Goal: Information Seeking & Learning: Learn about a topic

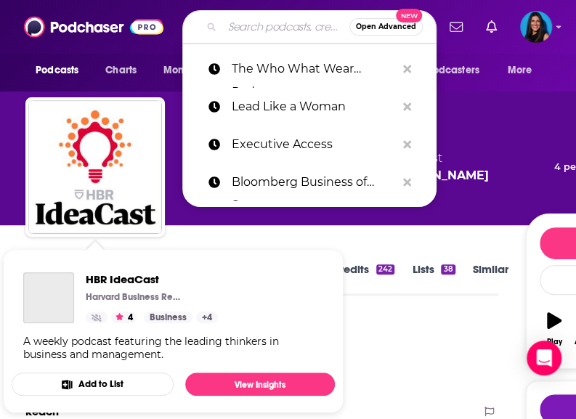
scroll to position [121, 0]
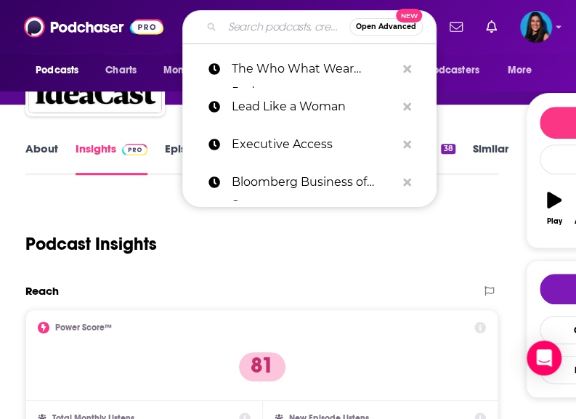
click at [275, 36] on input "Search podcasts, credits, & more..." at bounding box center [285, 26] width 127 height 23
paste input "Blamo!"
type input "Blamo!"
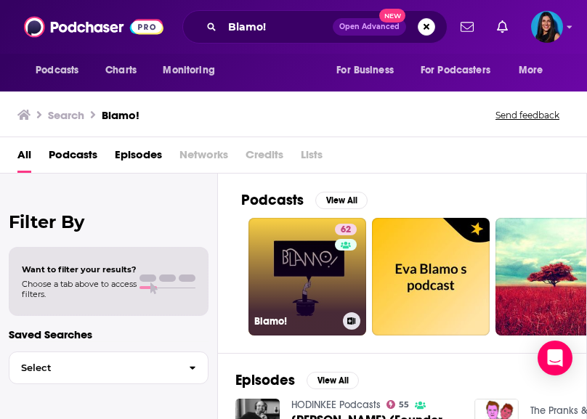
scroll to position [0, 47]
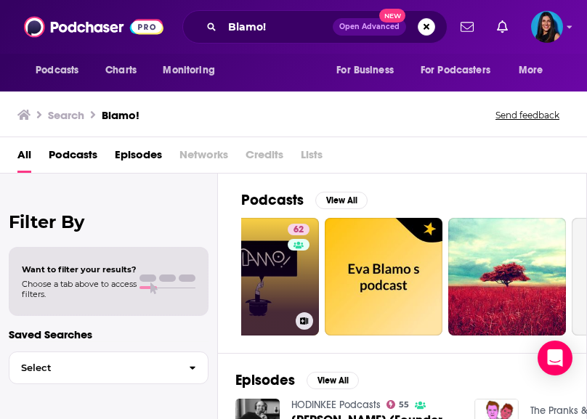
click at [256, 261] on link "62 Blamo!" at bounding box center [260, 277] width 118 height 118
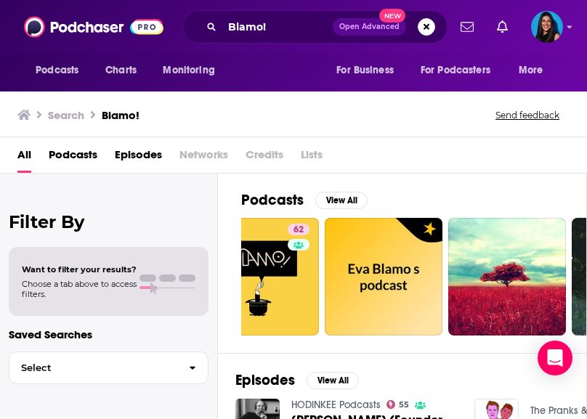
drag, startPoint x: 397, startPoint y: 110, endPoint x: 375, endPoint y: 98, distance: 24.7
click at [397, 110] on div "Search Blamo! Send feedback" at bounding box center [290, 115] width 546 height 20
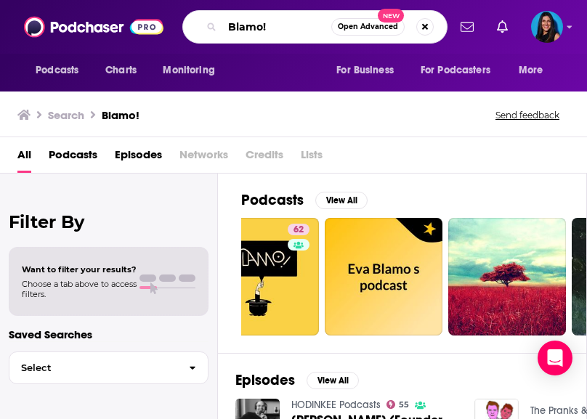
click at [258, 29] on input "Blamo!" at bounding box center [276, 26] width 109 height 23
paste input "How Long Gone"
type input "How Long Gone"
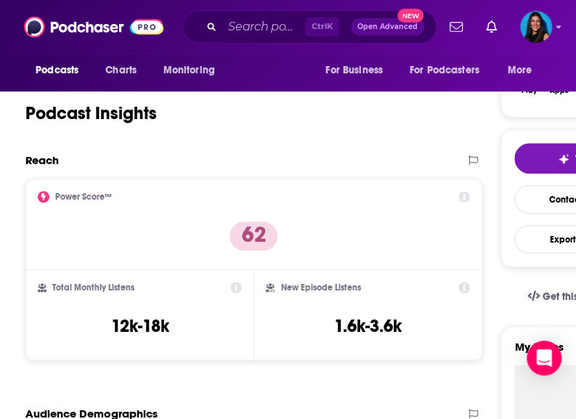
scroll to position [295, 0]
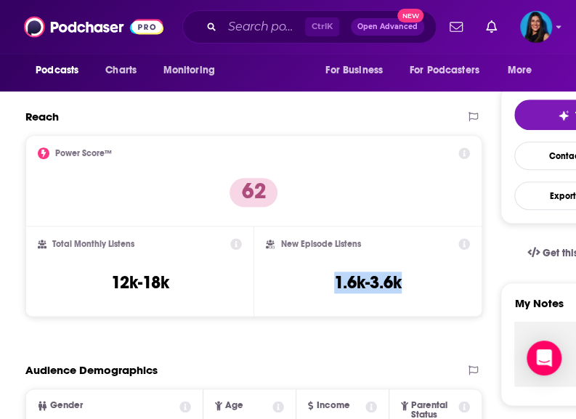
drag, startPoint x: 412, startPoint y: 297, endPoint x: 317, endPoint y: 281, distance: 96.5
click at [317, 281] on div "New Episode Listens 1.6k-3.6k" at bounding box center [367, 271] width 203 height 67
copy h3 "1.6k-3.6k"
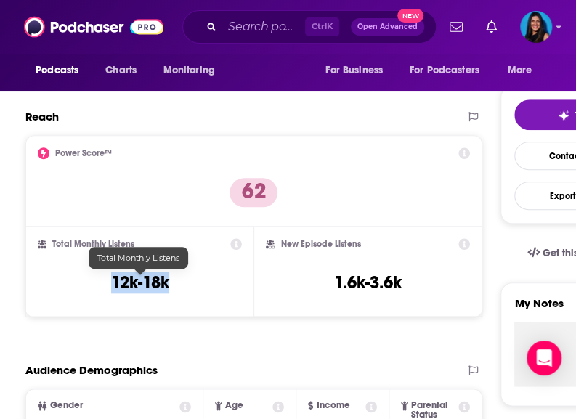
drag, startPoint x: 176, startPoint y: 291, endPoint x: 97, endPoint y: 285, distance: 78.7
click at [97, 285] on div "Total Monthly Listens 12k-18k" at bounding box center [140, 271] width 204 height 67
copy h3 "12k-18k"
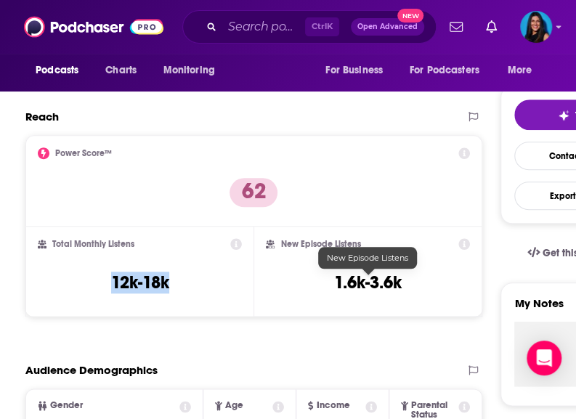
click at [380, 285] on h3 "1.6k-3.6k" at bounding box center [368, 283] width 68 height 22
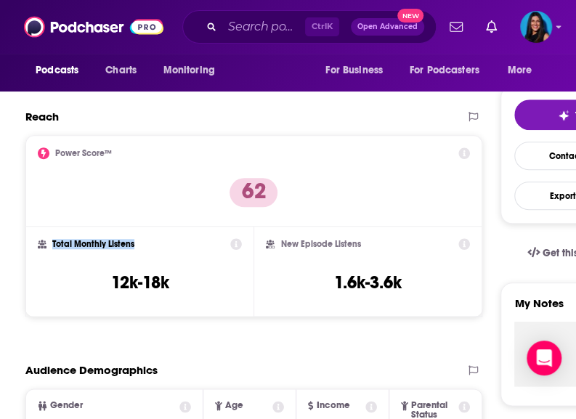
drag, startPoint x: 182, startPoint y: 240, endPoint x: 48, endPoint y: 242, distance: 133.7
click at [48, 242] on div "Total Monthly Listens" at bounding box center [140, 244] width 204 height 12
copy h2 "Total Monthly Listens"
click at [401, 280] on h3 "1.6k-3.6k" at bounding box center [368, 283] width 68 height 22
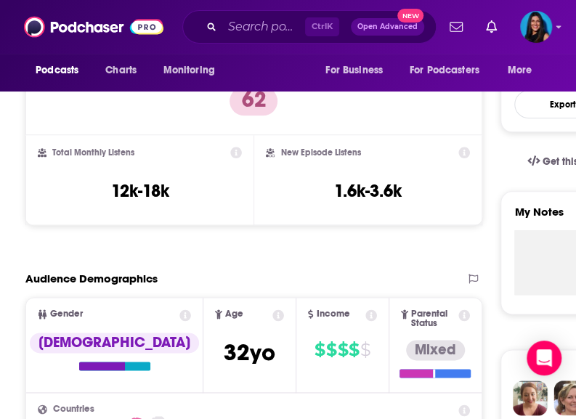
scroll to position [428, 0]
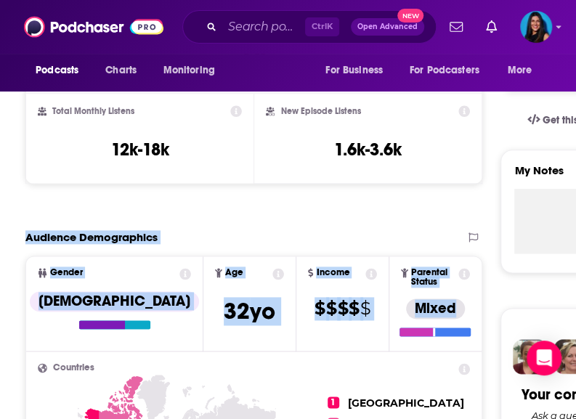
drag, startPoint x: 25, startPoint y: 233, endPoint x: 466, endPoint y: 333, distance: 452.1
copy section "Audience Demographics Gender [DEMOGRAPHIC_DATA] Age [DEMOGRAPHIC_DATA] yo Incom…"
click at [389, 314] on span "Parental Status Mixed" at bounding box center [435, 303] width 92 height 94
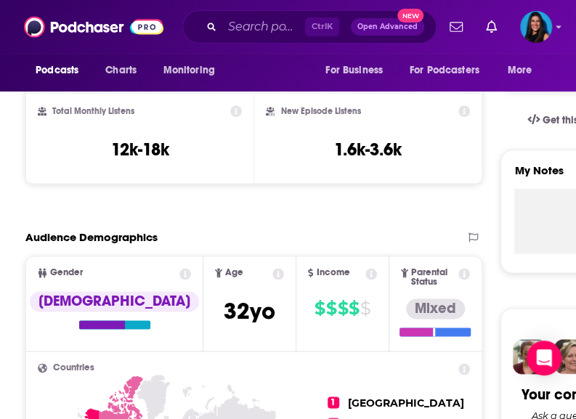
click at [365, 275] on icon at bounding box center [371, 274] width 12 height 12
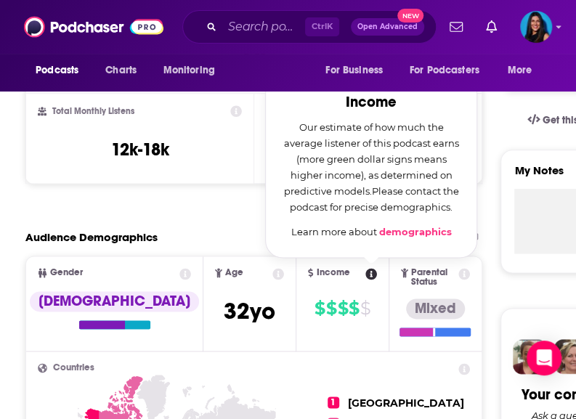
click at [367, 311] on span "Income Income Our estimate of how much the average listener of this podcast ear…" at bounding box center [342, 303] width 92 height 94
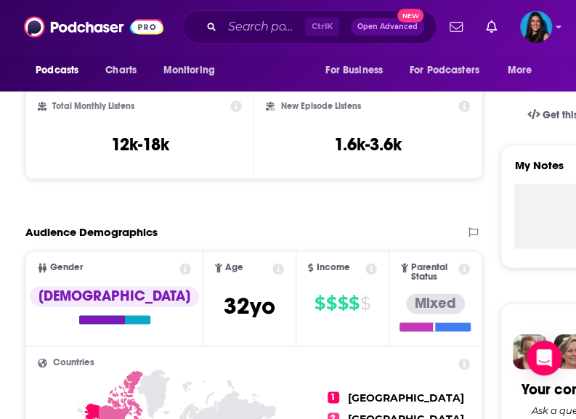
scroll to position [527, 0]
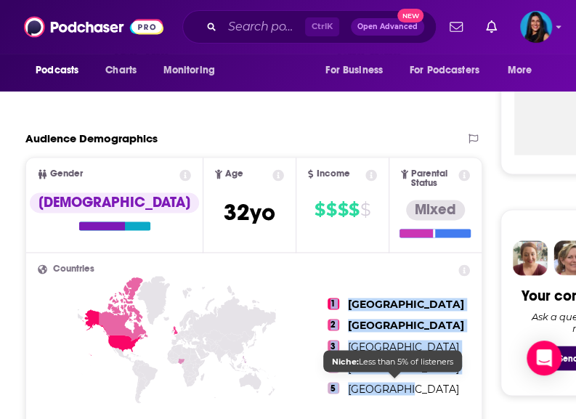
drag, startPoint x: 411, startPoint y: 376, endPoint x: 418, endPoint y: 384, distance: 11.3
click at [418, 384] on ul "1 [GEOGRAPHIC_DATA] 2 [GEOGRAPHIC_DATA] 3 [GEOGRAPHIC_DATA] 4 [GEOGRAPHIC_DATA]…" at bounding box center [399, 345] width 142 height 163
click at [418, 384] on span "[GEOGRAPHIC_DATA]" at bounding box center [403, 388] width 111 height 13
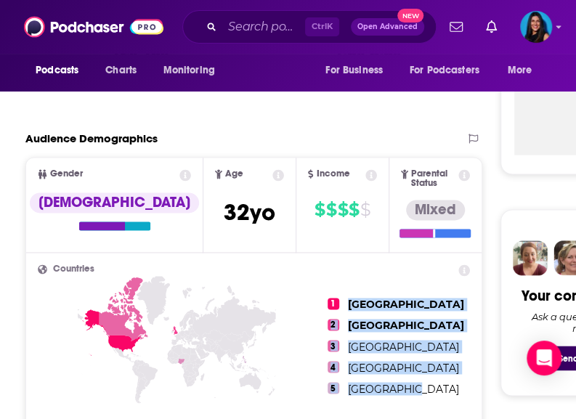
drag, startPoint x: 429, startPoint y: 386, endPoint x: 356, endPoint y: 294, distance: 116.9
click at [356, 294] on ul "1 [GEOGRAPHIC_DATA] 2 [GEOGRAPHIC_DATA] 3 [GEOGRAPHIC_DATA] 4 [GEOGRAPHIC_DATA]…" at bounding box center [399, 345] width 142 height 163
copy ul "United States 2 [GEOGRAPHIC_DATA] 3 [GEOGRAPHIC_DATA] 4 [GEOGRAPHIC_DATA] 5 [GE…"
click at [427, 355] on ul "1 [GEOGRAPHIC_DATA] 2 [GEOGRAPHIC_DATA] 3 [GEOGRAPHIC_DATA] 4 [GEOGRAPHIC_DATA]…" at bounding box center [399, 345] width 142 height 163
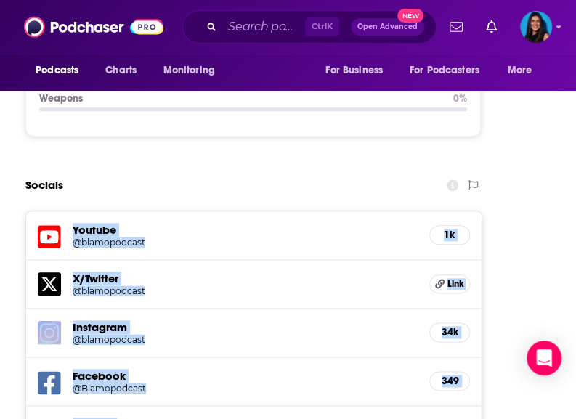
scroll to position [2107, 0]
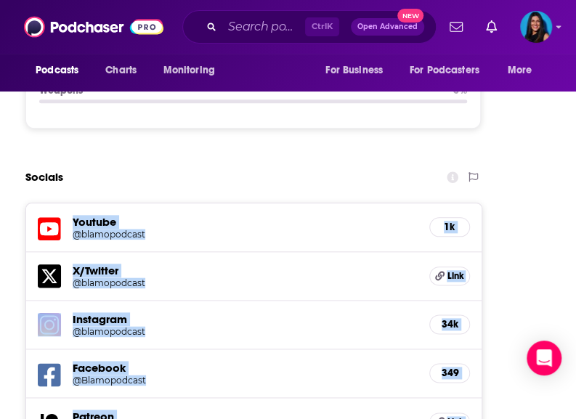
drag, startPoint x: 32, startPoint y: 130, endPoint x: 458, endPoint y: 377, distance: 492.2
click at [458, 377] on div "Youtube @blamopodcast 1k X/Twitter @blamopodcast Link Instagram @blamopodcast 3…" at bounding box center [253, 349] width 457 height 293
copy div "Youtube @blamopodcast 1k X/Twitter @blamopodcast Link Instagram @blamopodcast 3…"
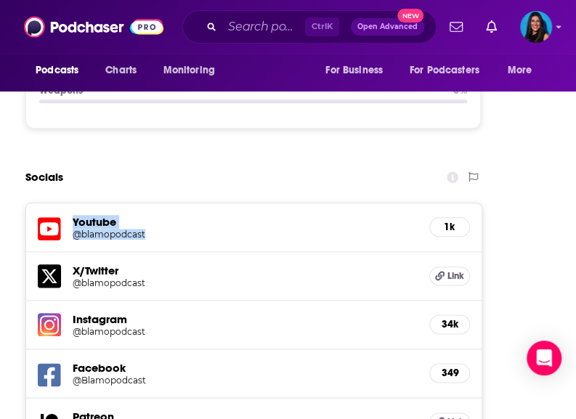
drag, startPoint x: 70, startPoint y: 130, endPoint x: 155, endPoint y: 149, distance: 87.8
click at [155, 203] on div "Youtube @blamopodcast 1k" at bounding box center [253, 227] width 455 height 49
copy div "Youtube @blamopodcast"
drag, startPoint x: 504, startPoint y: 162, endPoint x: 484, endPoint y: 150, distance: 23.4
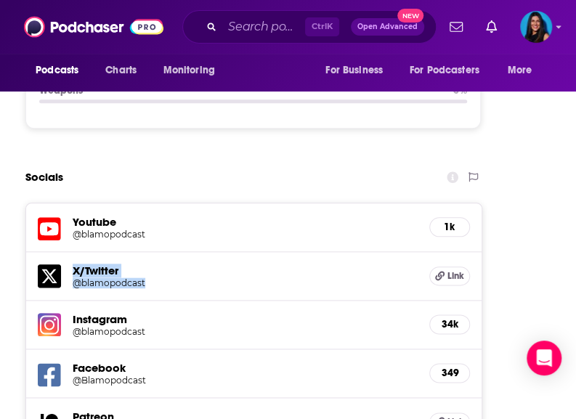
drag, startPoint x: 70, startPoint y: 179, endPoint x: 145, endPoint y: 199, distance: 78.1
click at [145, 252] on div "X/Twitter @blamopodcast Link" at bounding box center [253, 276] width 455 height 49
copy div "X/Twitter @blamopodcast"
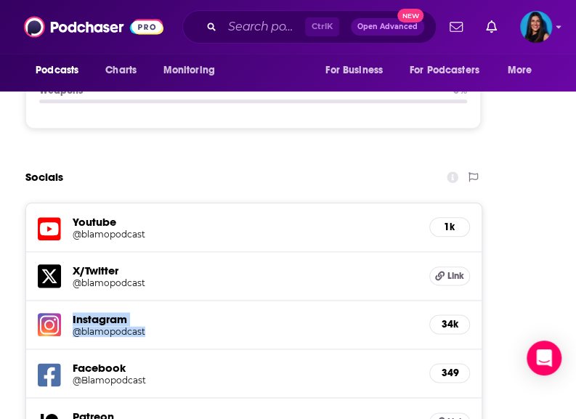
drag, startPoint x: 71, startPoint y: 224, endPoint x: 161, endPoint y: 243, distance: 91.9
click at [161, 301] on div "Instagram @blamopodcast 34k" at bounding box center [253, 325] width 455 height 49
copy div "Instagram @blamopodcast"
click at [152, 375] on h5 "@Blamopodcast" at bounding box center [125, 380] width 105 height 11
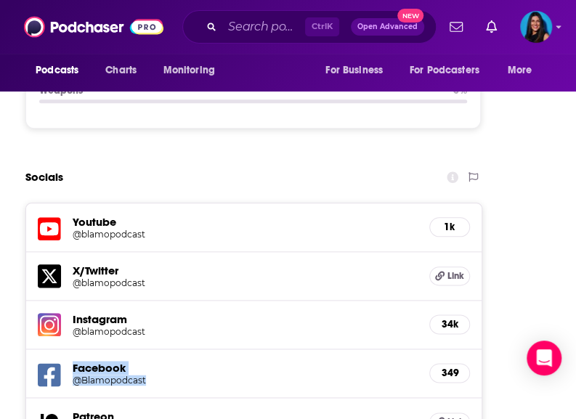
drag, startPoint x: 64, startPoint y: 273, endPoint x: 157, endPoint y: 291, distance: 94.6
click at [157, 349] on div "Facebook @Blamopodcast 349" at bounding box center [253, 373] width 455 height 49
copy div "Facebook @Blamopodcast"
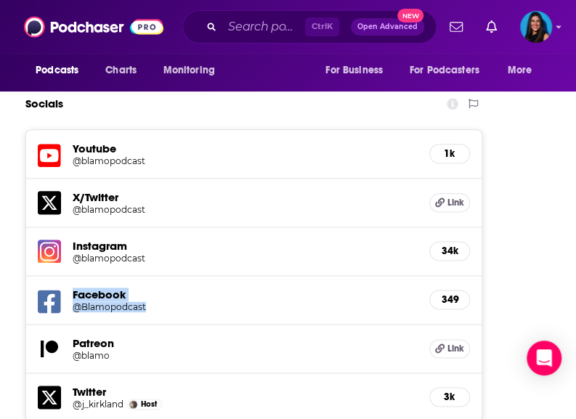
scroll to position [2190, 0]
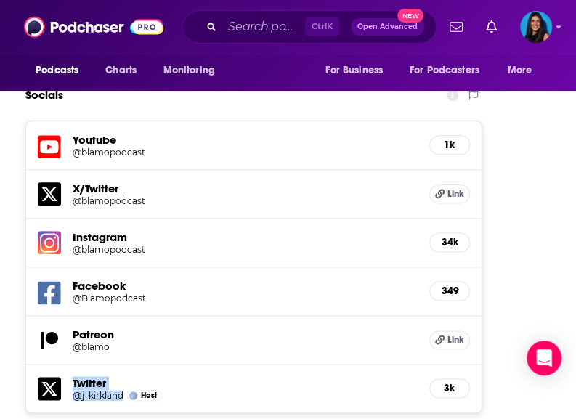
drag, startPoint x: 70, startPoint y: 291, endPoint x: 132, endPoint y: 310, distance: 65.3
click at [132, 365] on div "Twitter @j_kirkland Host 3k" at bounding box center [253, 389] width 455 height 49
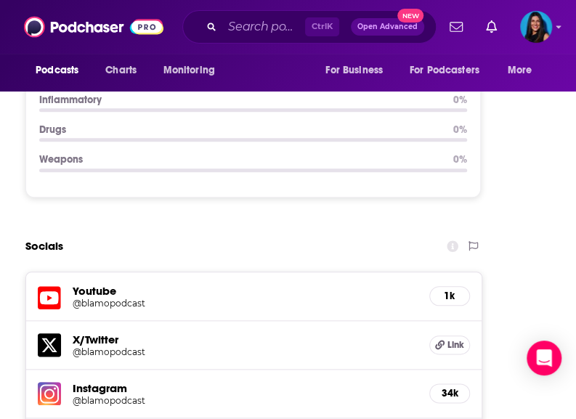
click at [89, 284] on h5 "Youtube" at bounding box center [245, 291] width 345 height 14
click at [52, 285] on icon at bounding box center [49, 298] width 23 height 27
click at [47, 333] on icon at bounding box center [49, 344] width 23 height 23
click at [52, 382] on img at bounding box center [49, 393] width 23 height 23
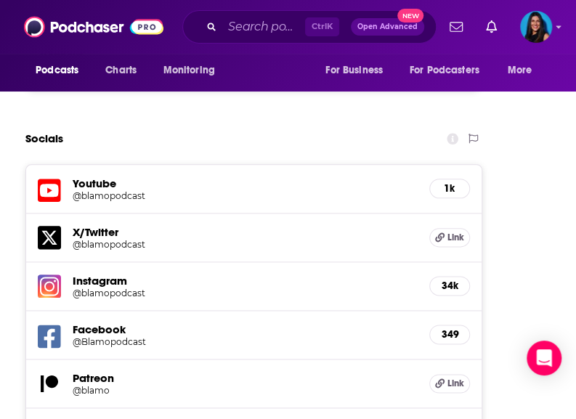
scroll to position [2147, 0]
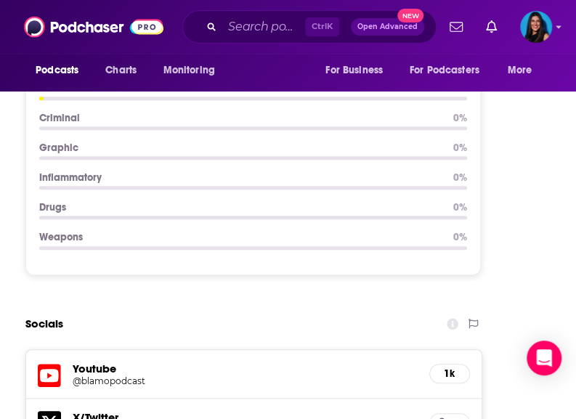
scroll to position [1960, 0]
click at [46, 363] on icon at bounding box center [49, 376] width 23 height 27
